Goal: Information Seeking & Learning: Learn about a topic

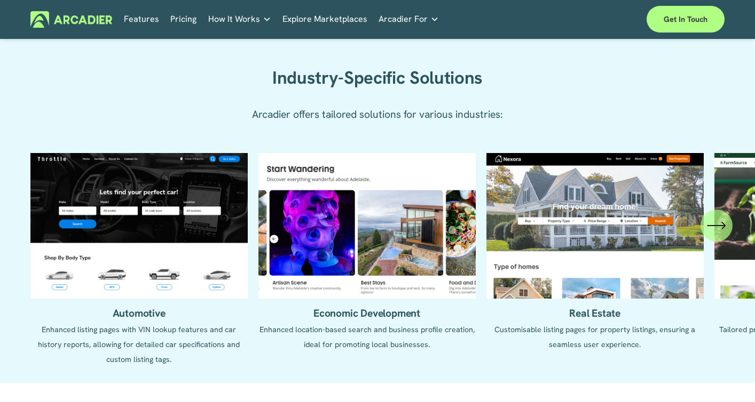
scroll to position [918, 0]
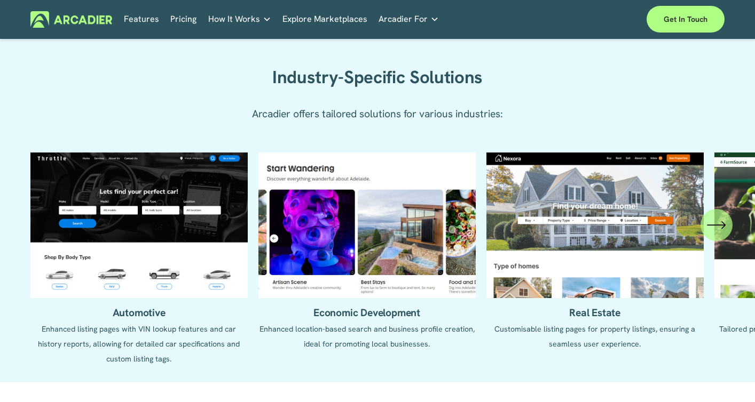
click at [711, 235] on icon "\a \a \a Next\a \a" at bounding box center [716, 225] width 19 height 19
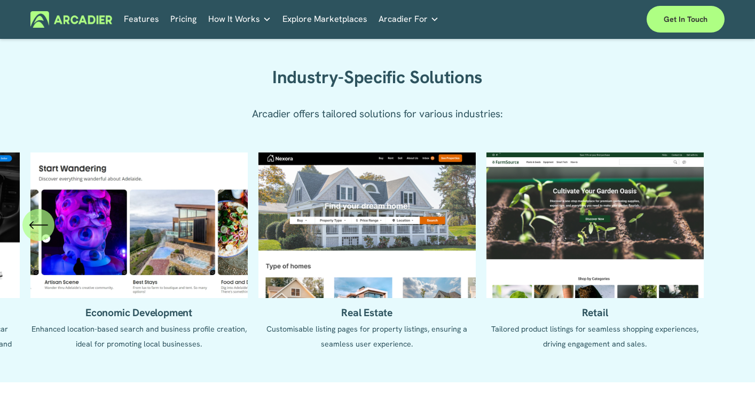
click at [45, 225] on icon "\a \a Previous\a \a \a" at bounding box center [38, 225] width 17 height 0
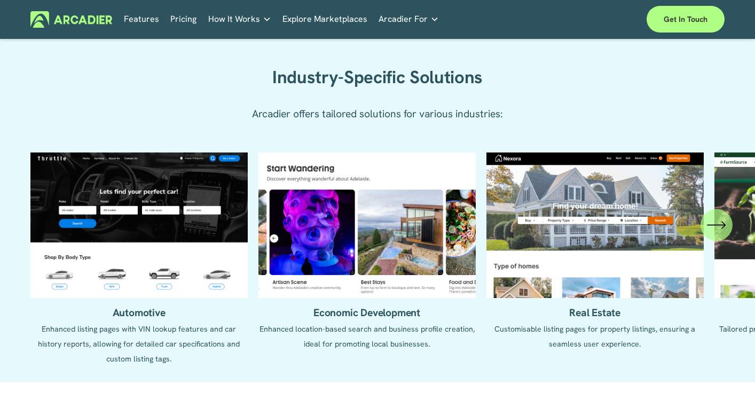
click at [45, 235] on ul "Automotive Enhanced listing pages with VIN lookup features and car history repo…" at bounding box center [377, 260] width 694 height 214
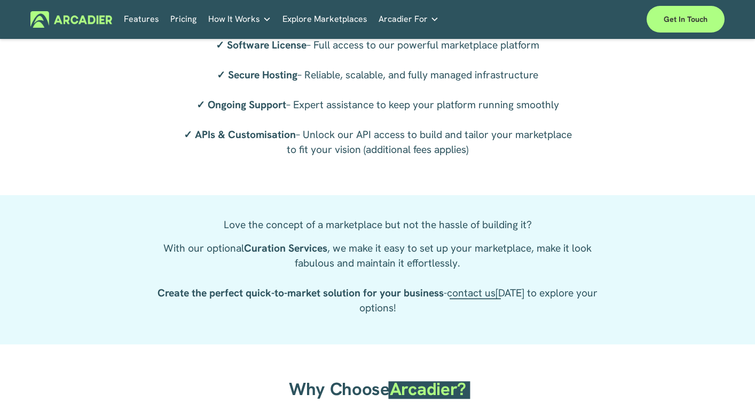
scroll to position [1751, 0]
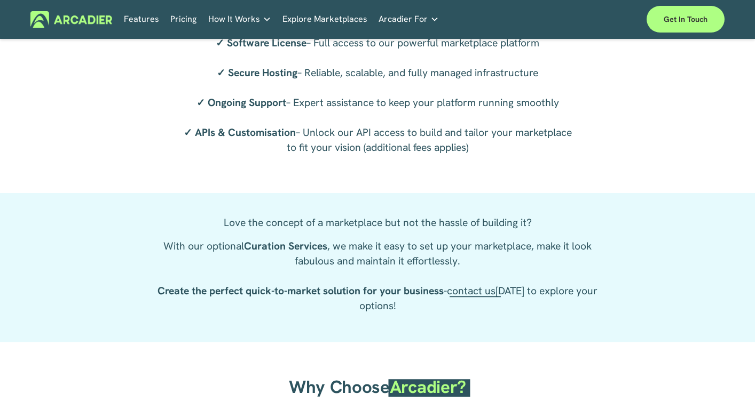
click at [474, 298] on span "contact us" at bounding box center [471, 290] width 49 height 13
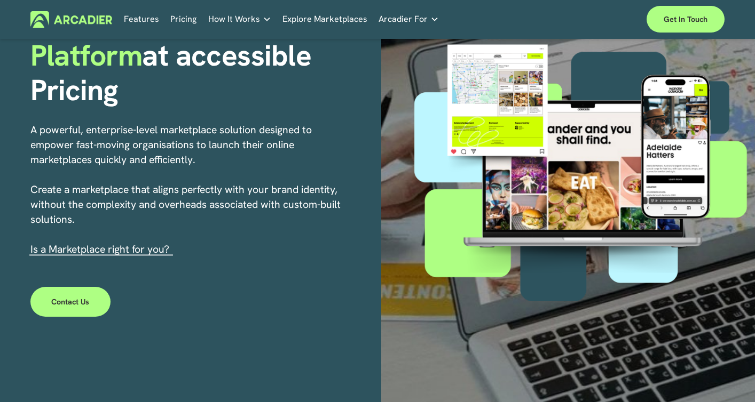
scroll to position [0, 0]
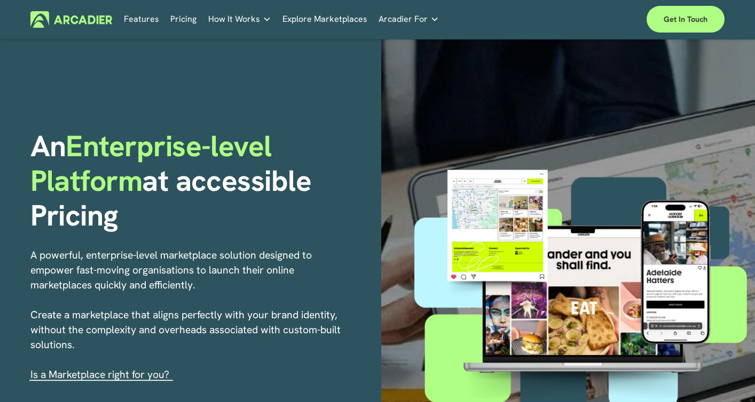
click at [142, 20] on link "Features" at bounding box center [141, 19] width 35 height 17
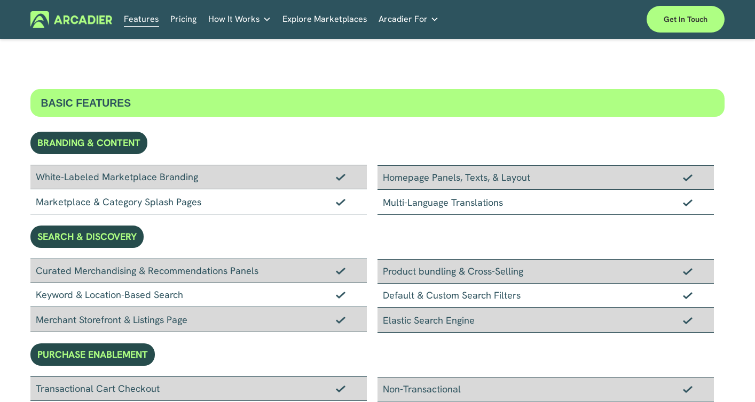
click at [188, 21] on link "Pricing" at bounding box center [183, 19] width 26 height 17
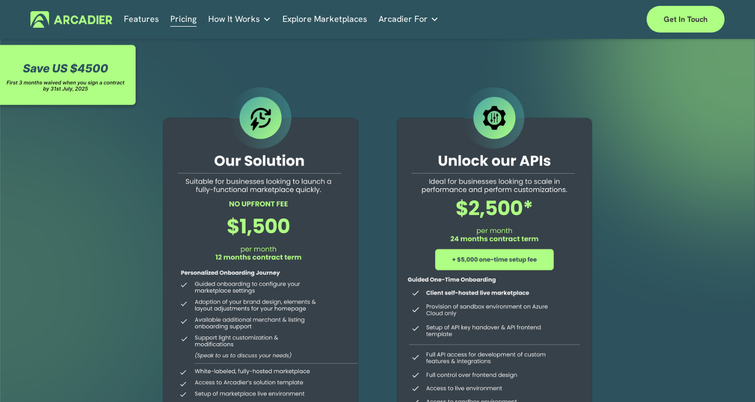
click at [237, 19] on span "How It Works" at bounding box center [234, 19] width 52 height 15
click at [0, 0] on p "Intuitive marketplaces tailored to your business needs." at bounding box center [0, 0] width 0 height 0
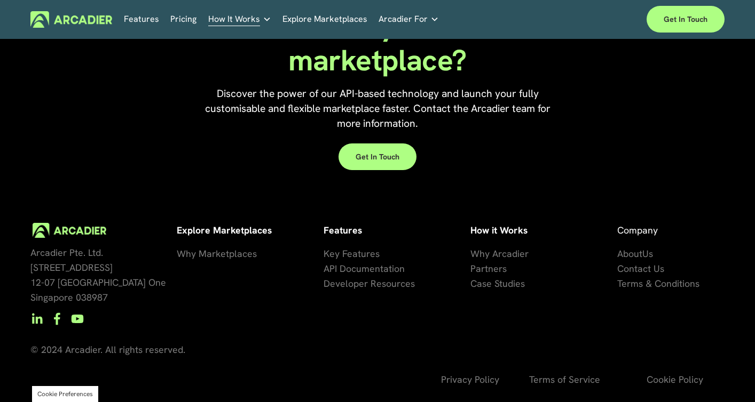
scroll to position [994, 0]
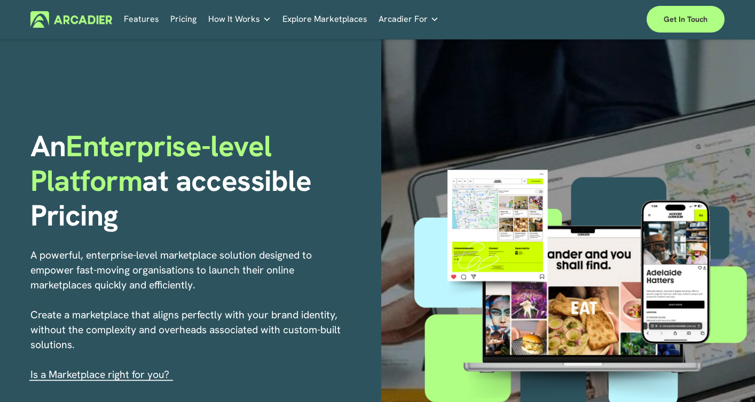
click at [165, 18] on nav "Features Pricing How It Works Why Arcadier Partners About Us Contact Partners" at bounding box center [281, 19] width 315 height 17
click at [173, 19] on link "Pricing" at bounding box center [183, 19] width 26 height 17
click at [698, 23] on link "Get in touch" at bounding box center [685, 19] width 78 height 27
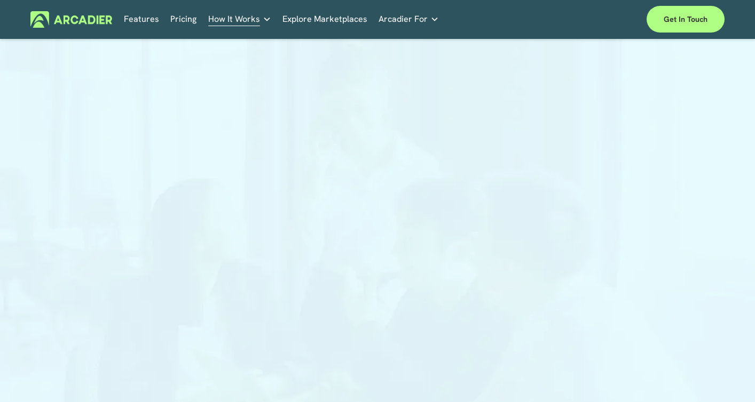
click at [179, 15] on link "Pricing" at bounding box center [183, 19] width 26 height 17
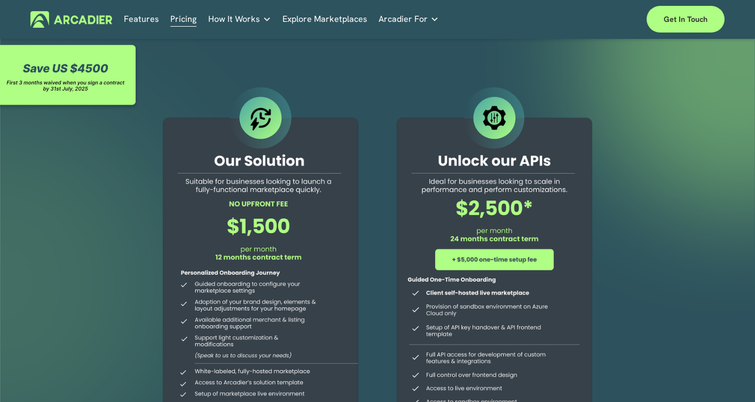
click at [67, 65] on div at bounding box center [70, 77] width 140 height 68
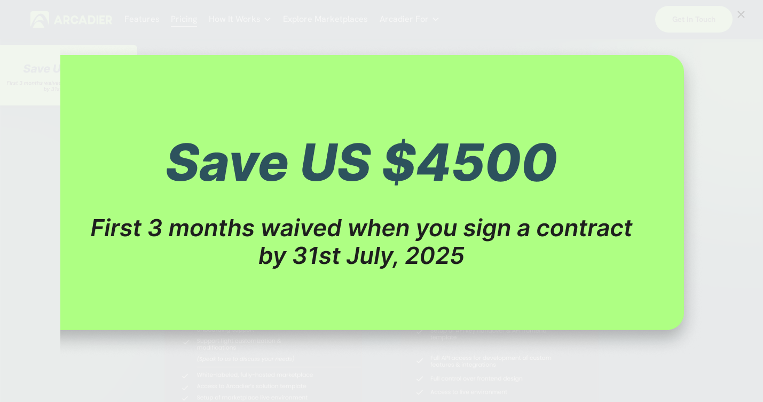
click at [38, 90] on div "Image" at bounding box center [381, 201] width 732 height 386
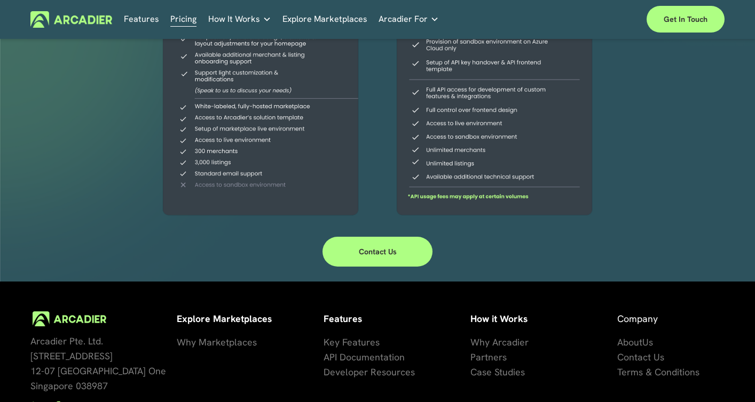
scroll to position [361, 0]
